Goal: Go to known website: Access a specific website the user already knows

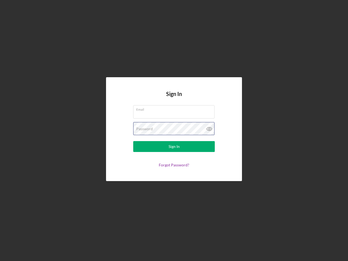
click at [174, 131] on div "Password" at bounding box center [174, 129] width 82 height 14
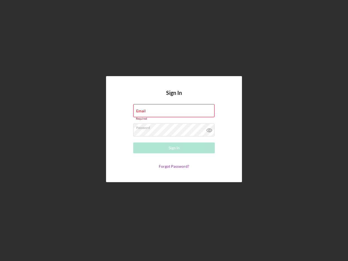
click at [210, 129] on icon at bounding box center [210, 131] width 14 height 14
